Goal: Task Accomplishment & Management: Use online tool/utility

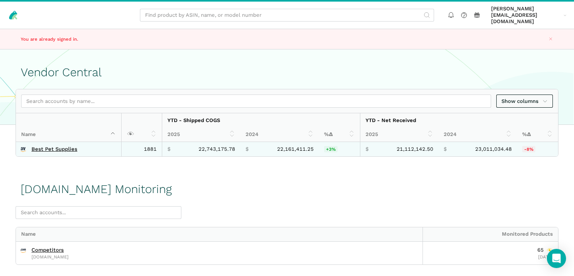
click at [36, 147] on td "Best Pet Supplies" at bounding box center [68, 149] width 105 height 14
click at [40, 146] on link "Best Pet Supplies" at bounding box center [54, 149] width 46 height 6
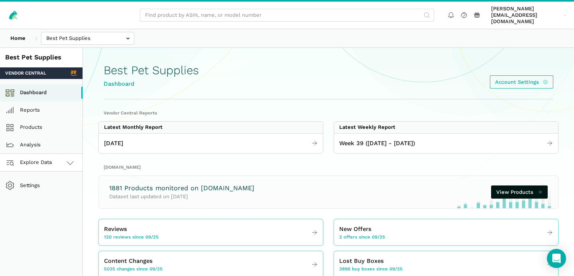
click at [41, 158] on span "Explore Data" at bounding box center [30, 163] width 44 height 10
click at [45, 194] on link "Amazon.com" at bounding box center [41, 198] width 82 height 18
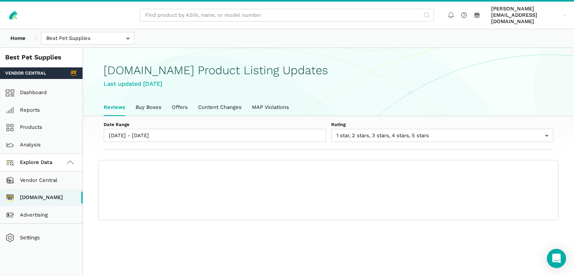
scroll to position [2, 0]
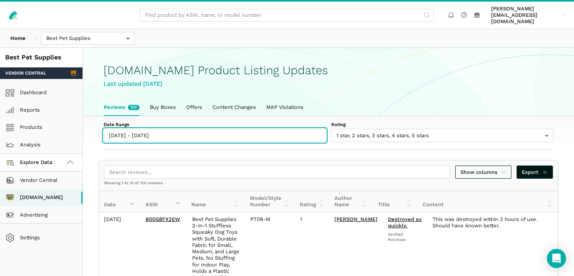
click at [131, 131] on input "09/25/2025 - 10/01/2025" at bounding box center [215, 135] width 222 height 13
type input "09/25/2025"
type input "[DATE]"
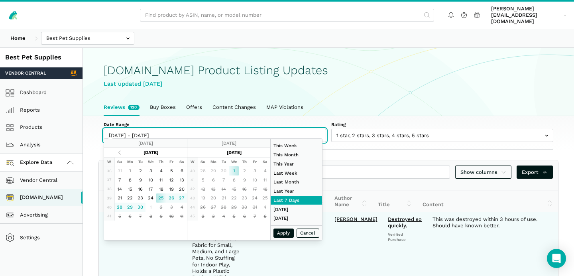
type input "09/01/2025"
type input "09/30/2025"
type input "09/25/2025"
type input "[DATE]"
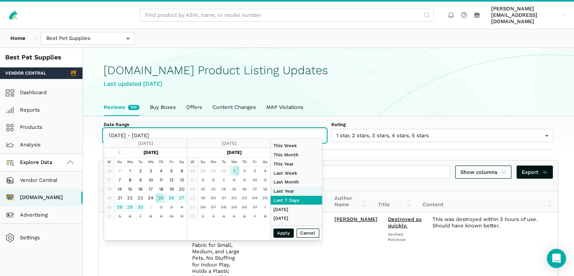
type input "09/01/2025"
type input "09/30/2025"
type input "01/01/2024"
type input "12/31/2024"
type input "09/25/2025"
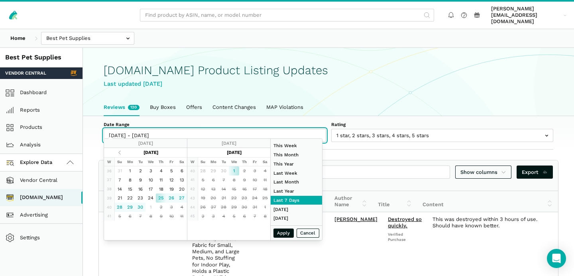
type input "[DATE]"
type input "09/01/2025"
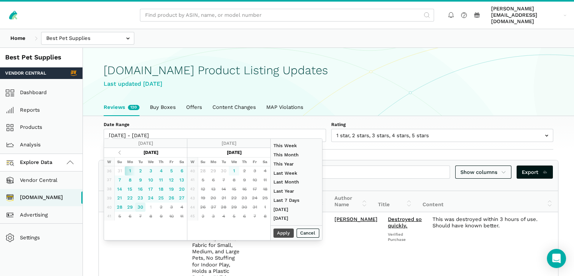
type input "09/30/2025"
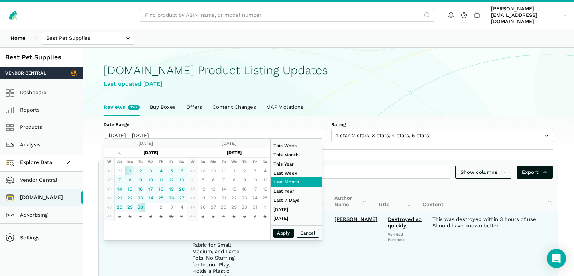
type input "08/01/2025"
type input "08/31/2025"
type input "09/01/2025"
type input "09/30/2025"
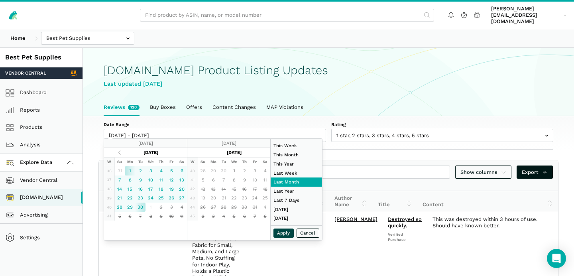
click at [282, 232] on button "Apply" at bounding box center [283, 232] width 21 height 9
type input "09/01/2025 - 09/30/2025"
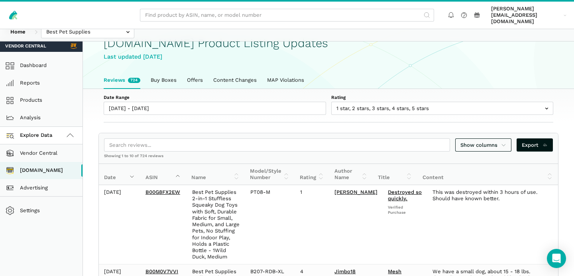
scroll to position [0, 0]
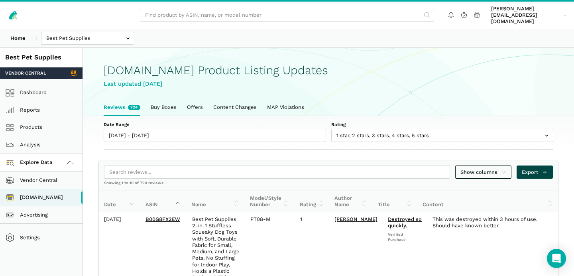
click at [539, 168] on span "Export" at bounding box center [535, 172] width 26 height 8
